Goal: Task Accomplishment & Management: Complete application form

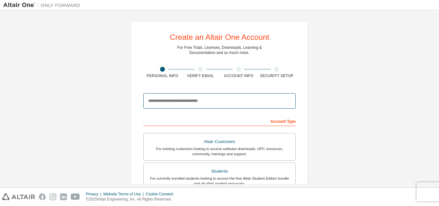
click at [191, 101] on input "email" at bounding box center [219, 100] width 152 height 15
type input "**********"
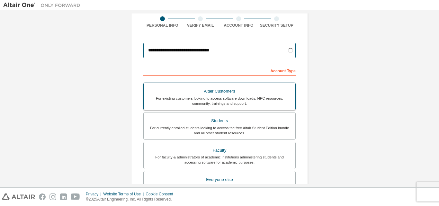
scroll to position [50, 0]
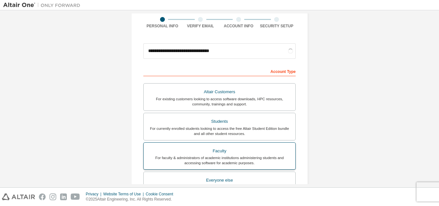
click at [205, 149] on div "Faculty" at bounding box center [220, 151] width 144 height 9
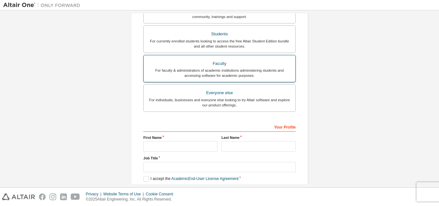
scroll to position [138, 0]
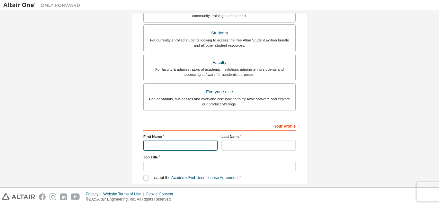
click at [188, 146] on input "text" at bounding box center [180, 145] width 74 height 11
type input "**********"
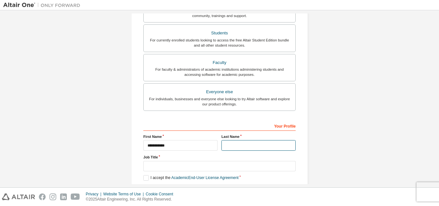
click at [229, 146] on input "text" at bounding box center [258, 145] width 74 height 11
type input "********"
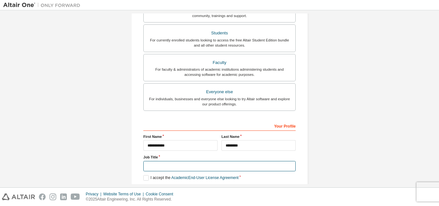
click at [234, 170] on input "text" at bounding box center [219, 166] width 152 height 11
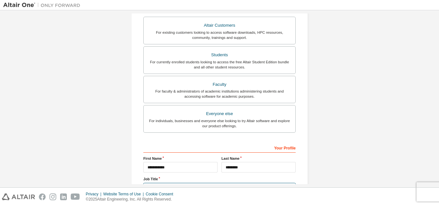
scroll to position [116, 0]
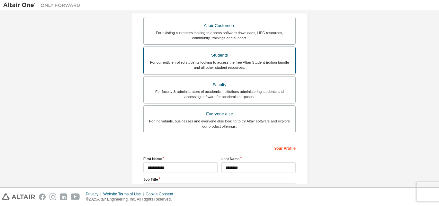
click at [230, 72] on label "Students For currently enrolled students looking to access the free Altair Stud…" at bounding box center [219, 61] width 152 height 28
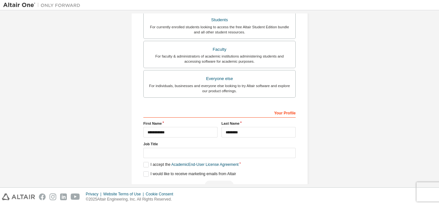
scroll to position [152, 0]
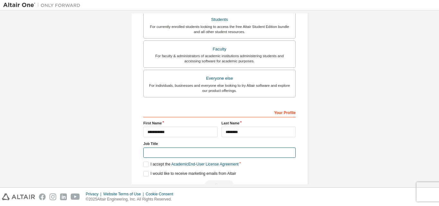
click at [183, 154] on input "text" at bounding box center [219, 153] width 152 height 11
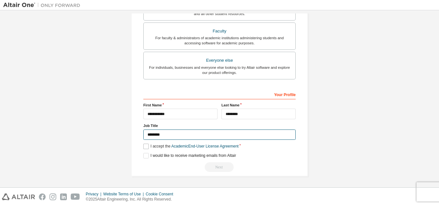
type input "********"
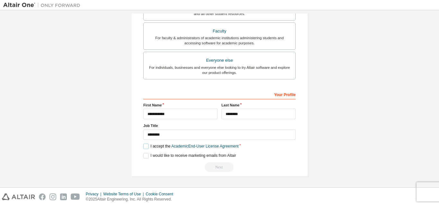
click at [144, 146] on label "I accept the Academic End-User License Agreement" at bounding box center [190, 146] width 95 height 5
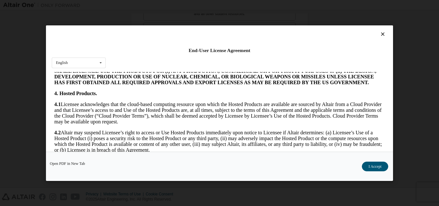
scroll to position [467, 0]
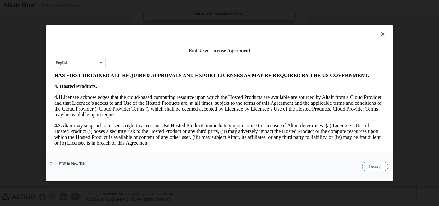
click at [376, 166] on button "I Accept" at bounding box center [375, 166] width 26 height 10
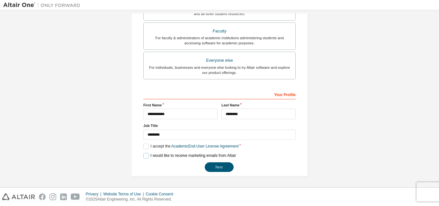
click at [144, 156] on label "I would like to receive marketing emails from Altair" at bounding box center [189, 155] width 93 height 5
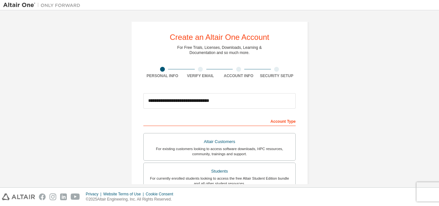
scroll to position [170, 0]
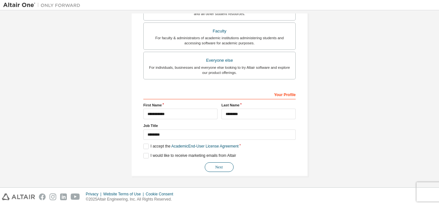
click at [215, 166] on button "Next" at bounding box center [219, 167] width 29 height 10
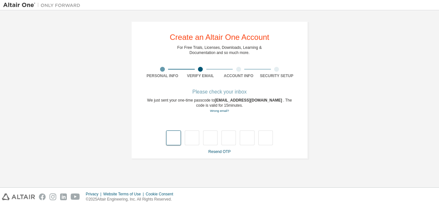
scroll to position [0, 0]
type input "*"
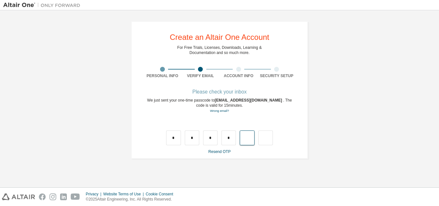
type input "*"
